Goal: Transaction & Acquisition: Download file/media

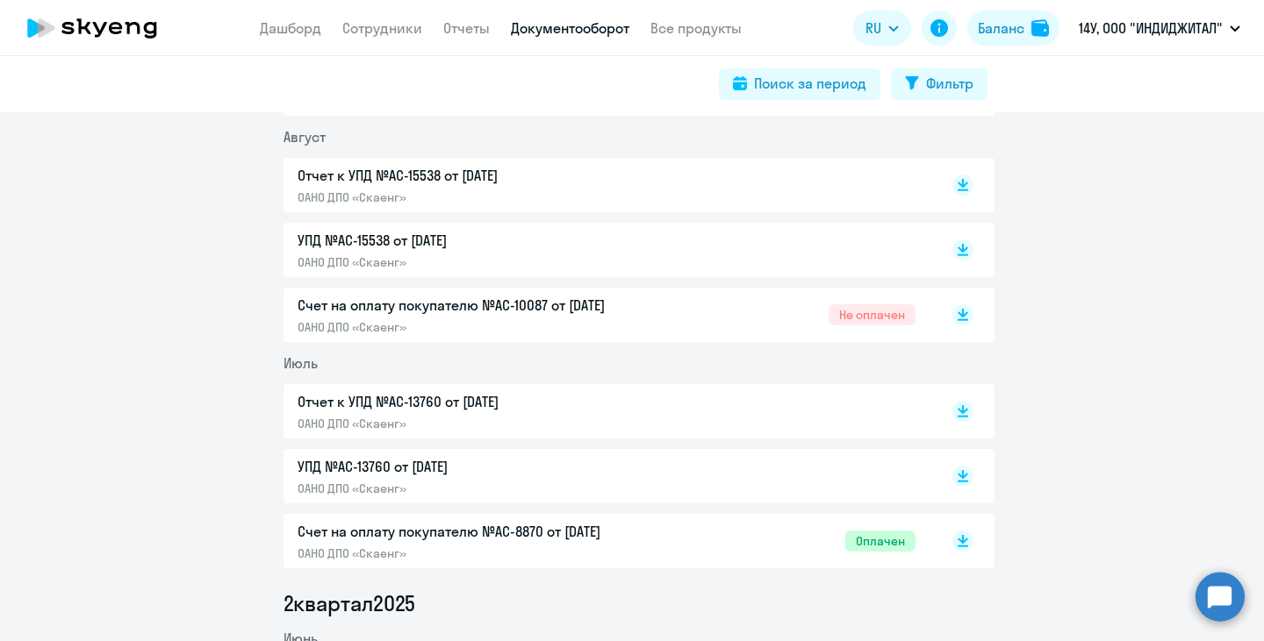
scroll to position [614, 0]
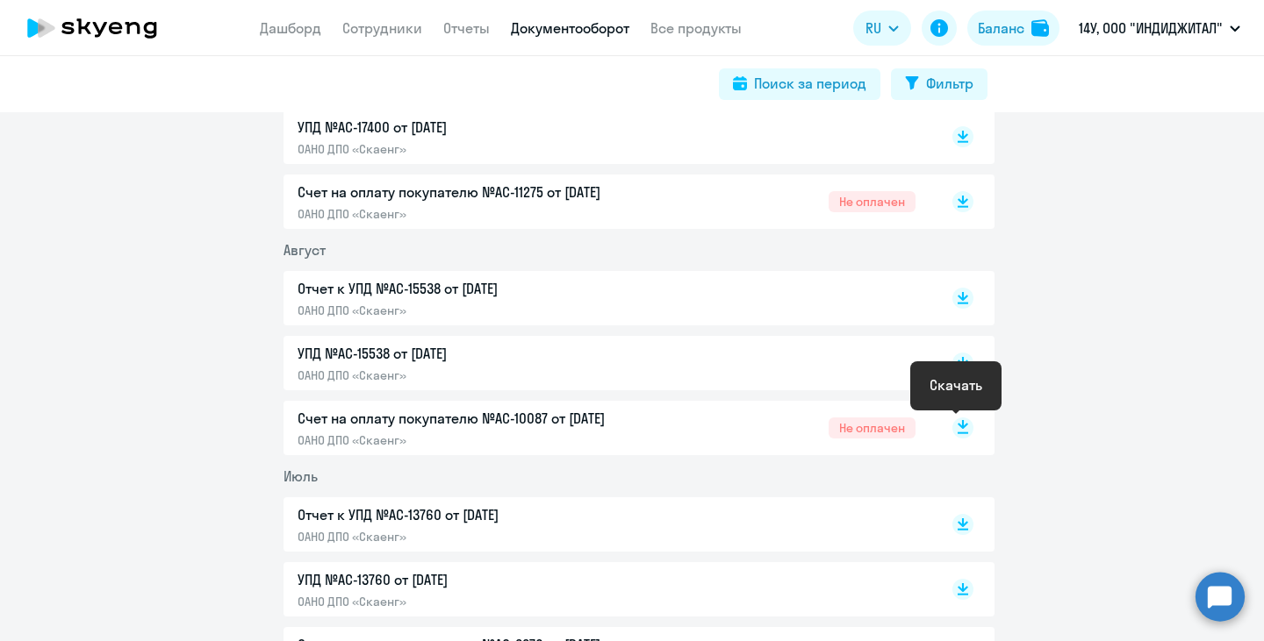
click at [957, 423] on rect at bounding box center [962, 428] width 21 height 21
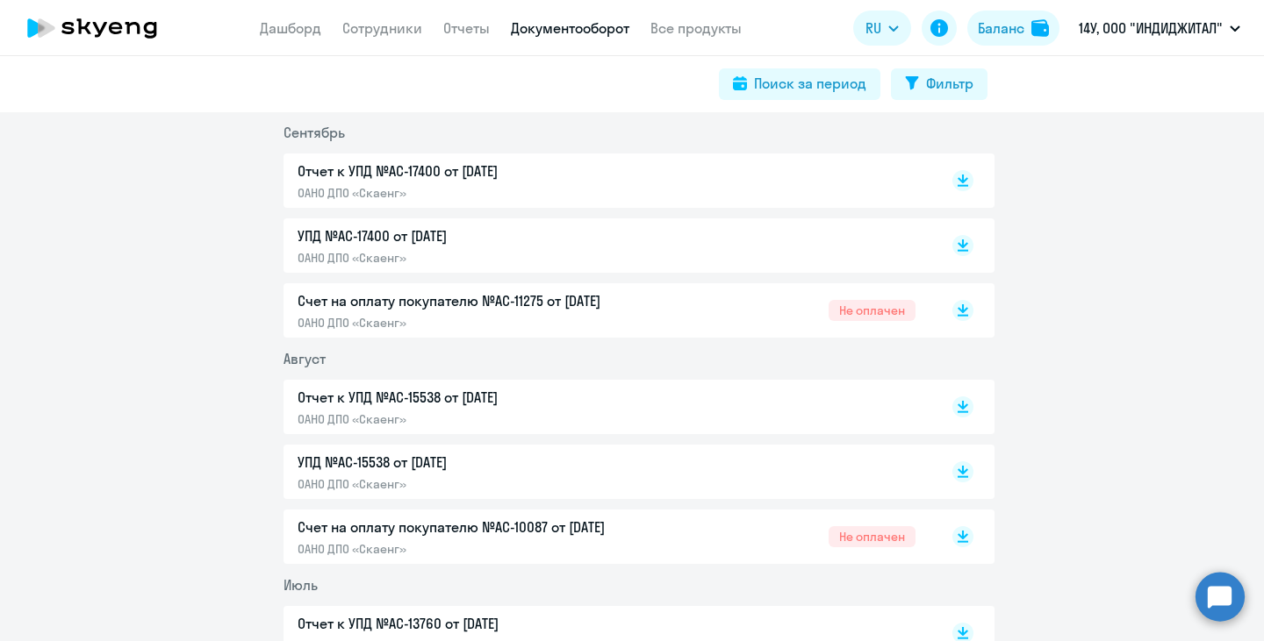
scroll to position [439, 0]
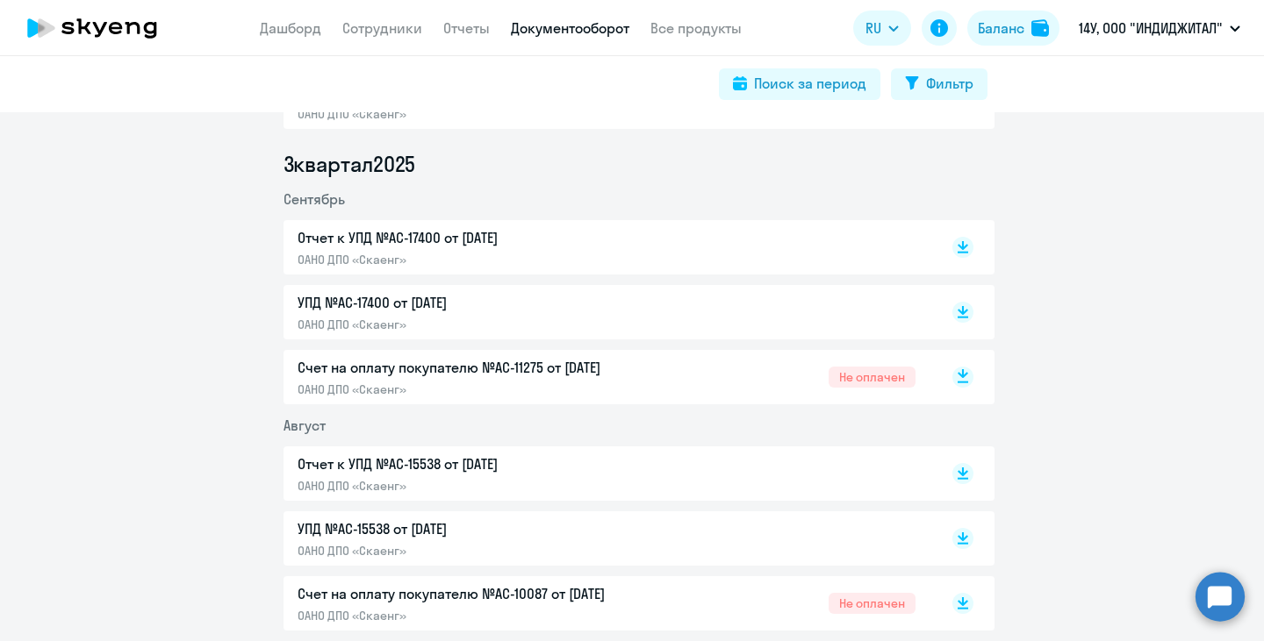
click at [957, 376] on icon at bounding box center [962, 373] width 11 height 9
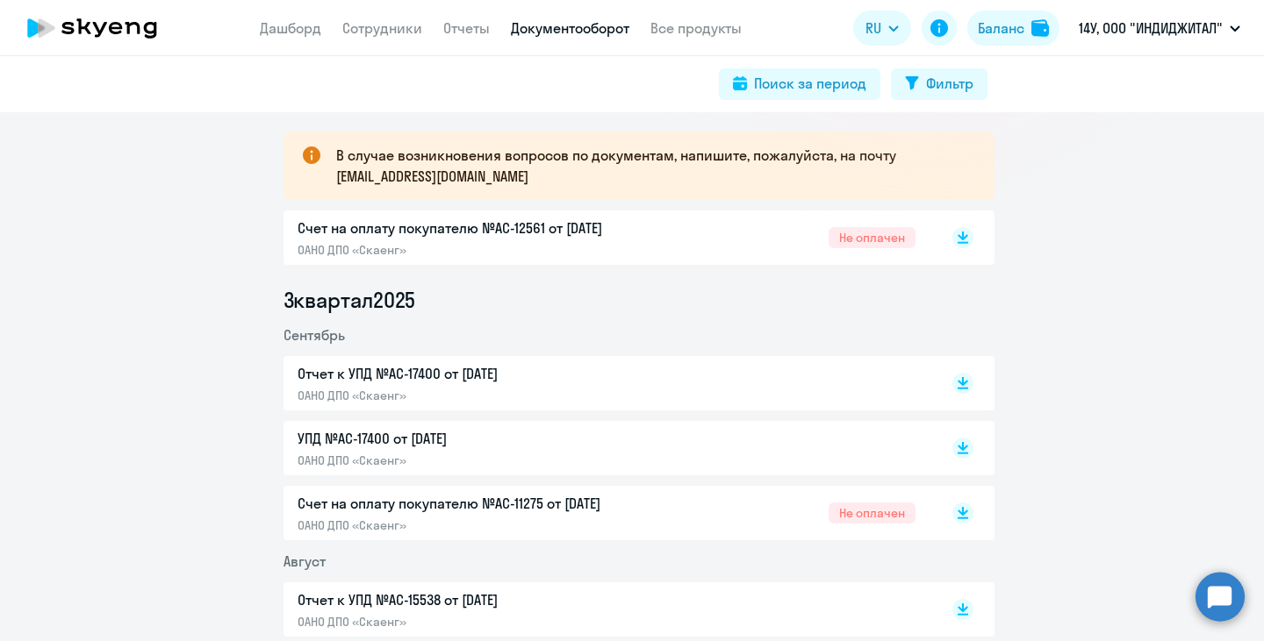
scroll to position [263, 0]
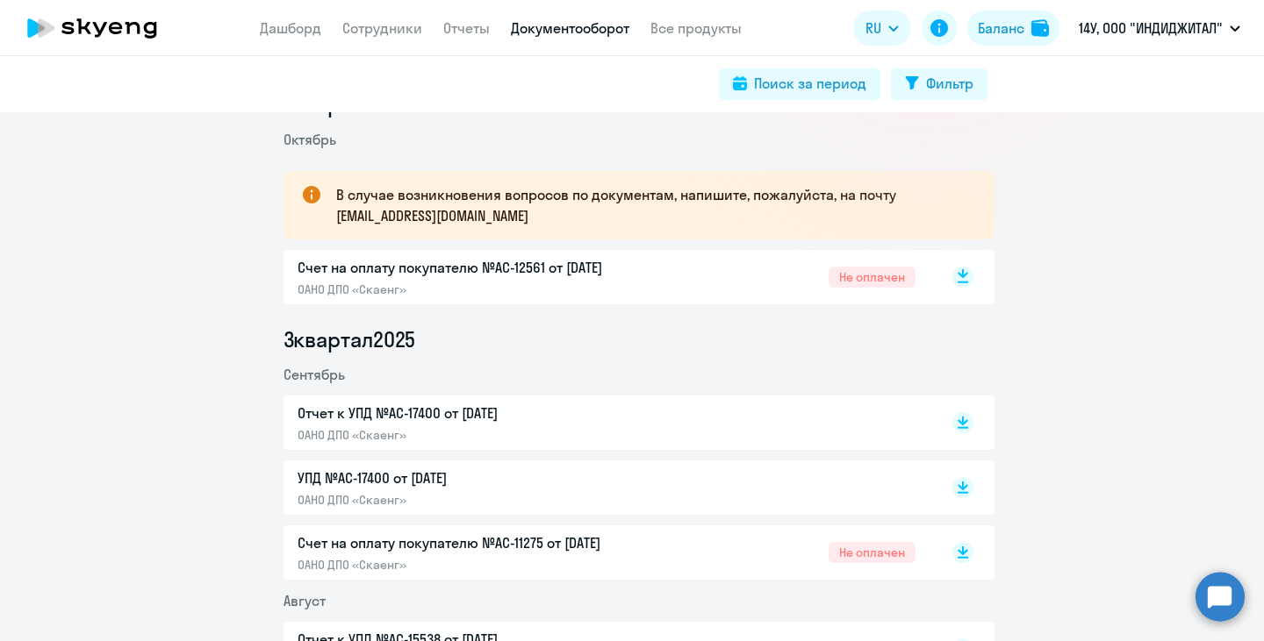
click at [952, 281] on rect at bounding box center [962, 277] width 21 height 21
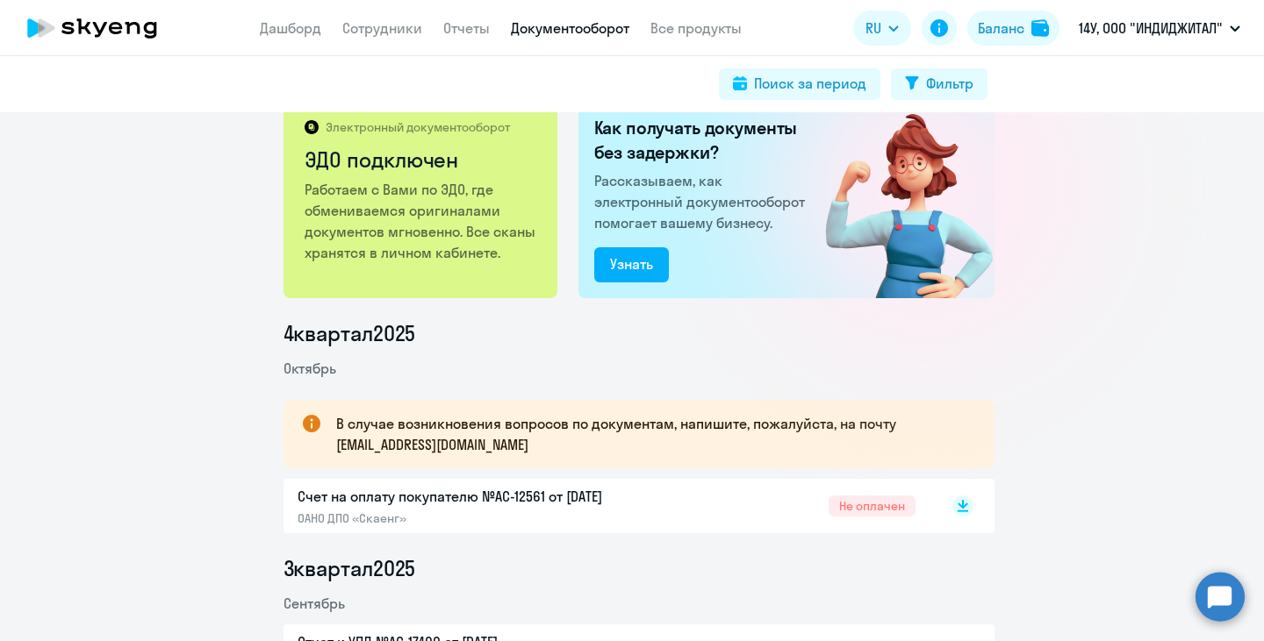
scroll to position [0, 0]
